Goal: Check status

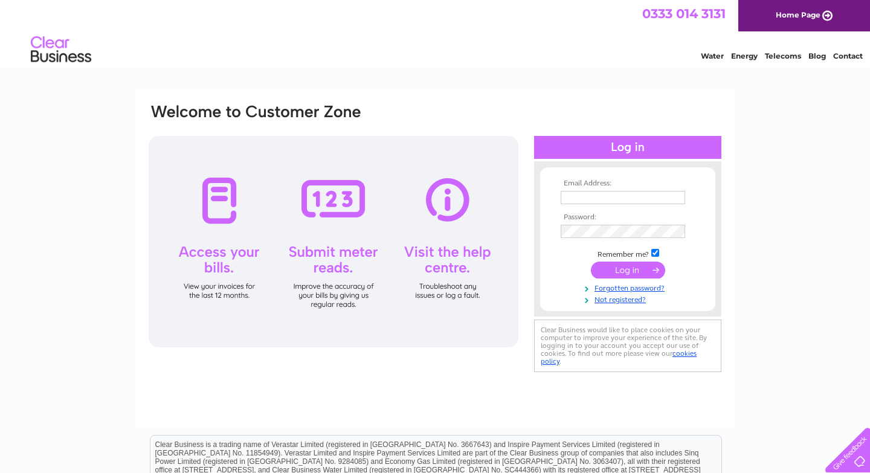
type input "martineweaver@beaconscreative.co.uk"
click at [627, 268] on input "submit" at bounding box center [628, 270] width 74 height 17
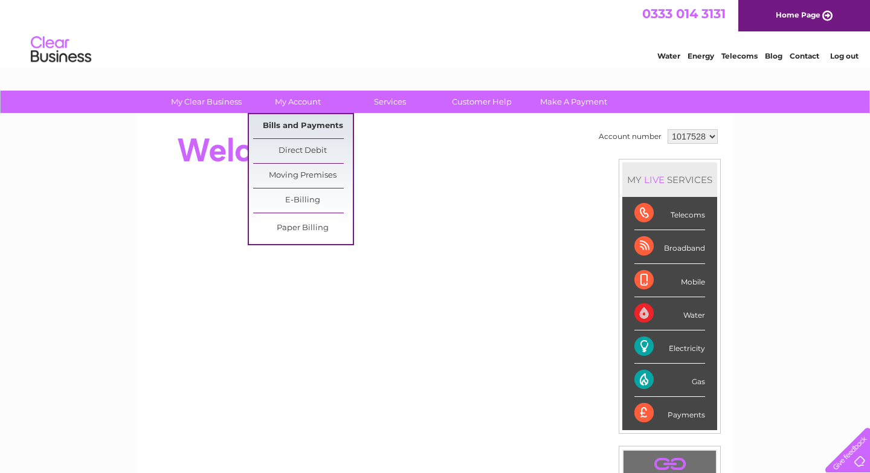
click at [302, 123] on link "Bills and Payments" at bounding box center [303, 126] width 100 height 24
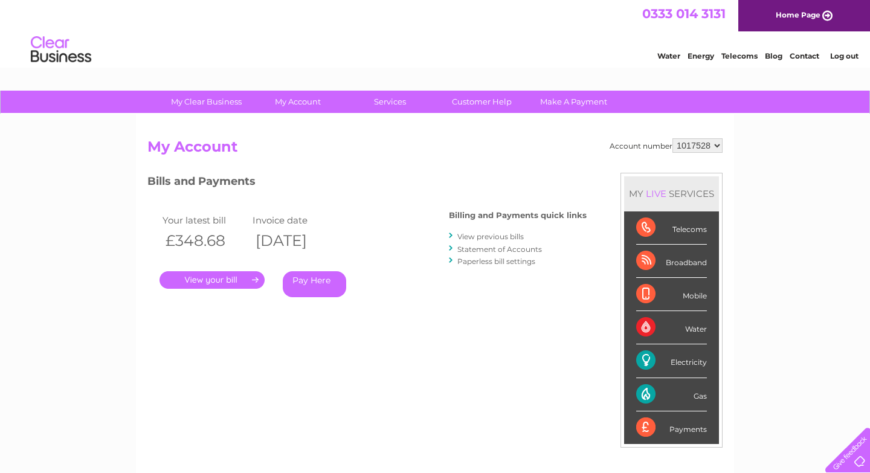
click at [243, 280] on link "." at bounding box center [212, 280] width 105 height 18
